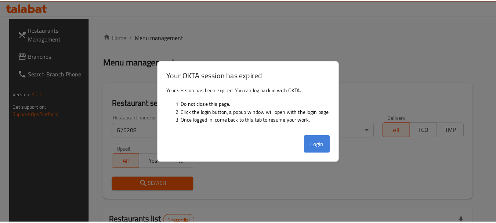
scroll to position [98, 0]
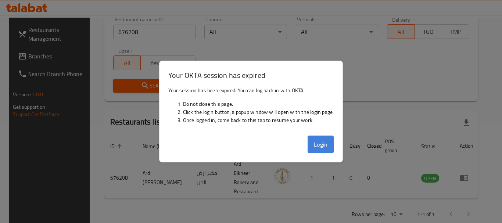
click at [324, 142] on button "Login" at bounding box center [320, 145] width 26 height 18
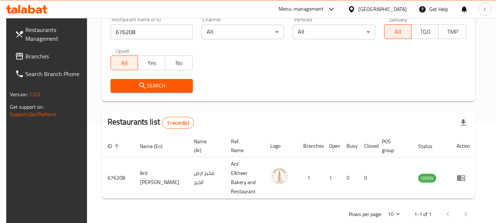
click at [406, 9] on div "[GEOGRAPHIC_DATA]" at bounding box center [382, 9] width 48 height 8
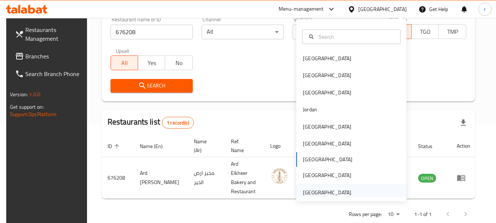
click at [311, 188] on div "[GEOGRAPHIC_DATA]" at bounding box center [327, 192] width 48 height 8
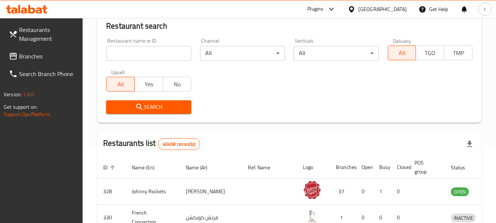
scroll to position [98, 0]
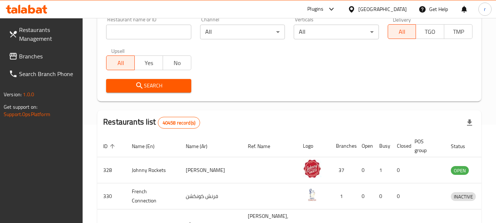
click at [32, 57] on span "Branches" at bounding box center [48, 56] width 58 height 9
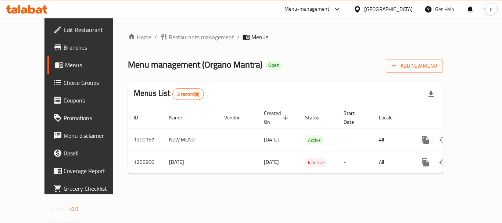
click at [172, 36] on span "Restaurants management" at bounding box center [201, 37] width 65 height 9
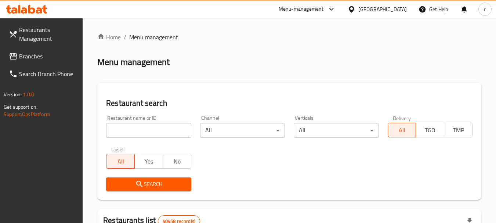
click at [128, 128] on input "search" at bounding box center [148, 130] width 85 height 15
paste input "701476"
type input "701476"
click at [158, 181] on span "Search" at bounding box center [148, 184] width 73 height 9
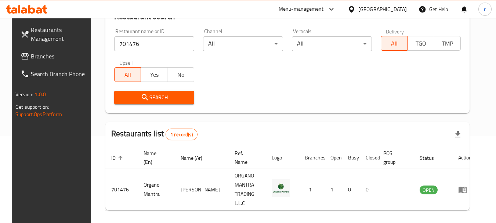
scroll to position [98, 0]
